Goal: Task Accomplishment & Management: Complete application form

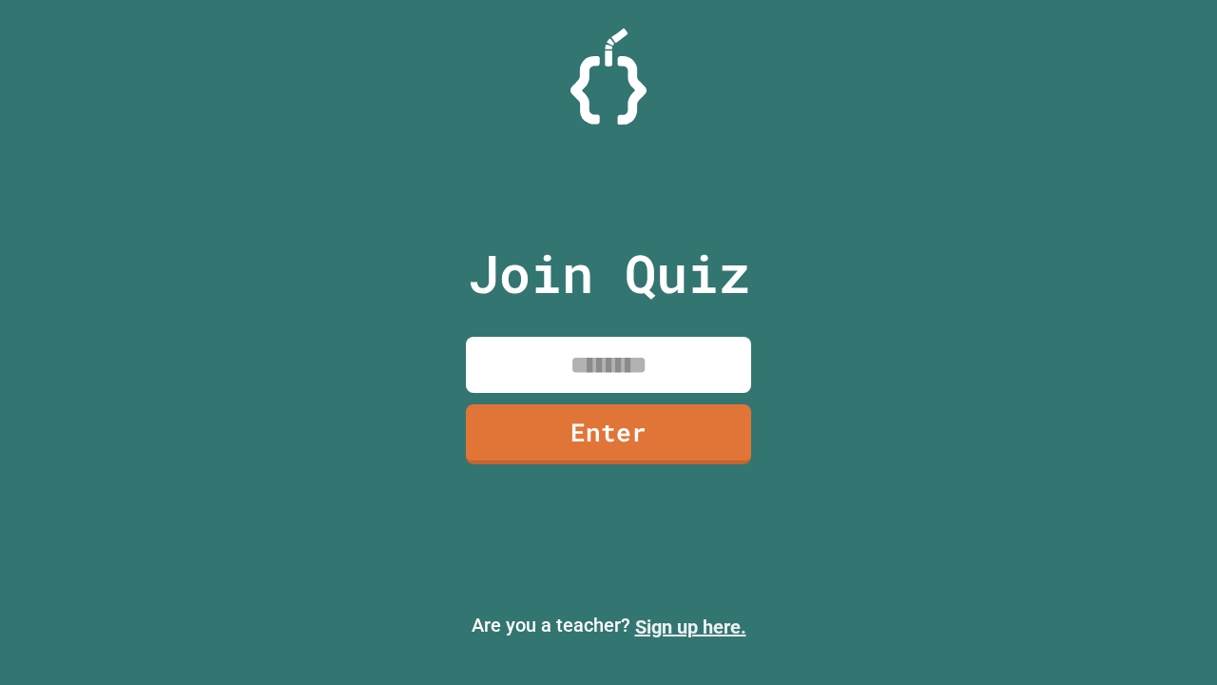
click at [690, 627] on link "Sign up here." at bounding box center [690, 626] width 111 height 23
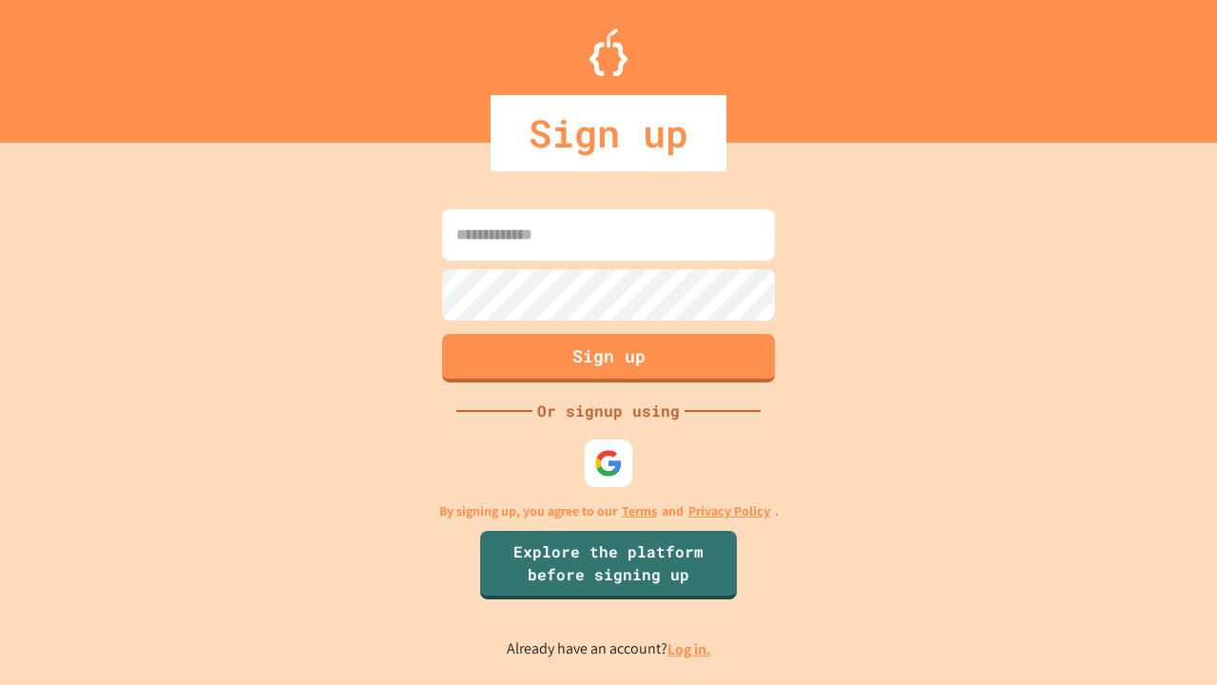
click at [690, 648] on link "Log in." at bounding box center [689, 649] width 44 height 20
